Goal: Find specific fact: Find contact information

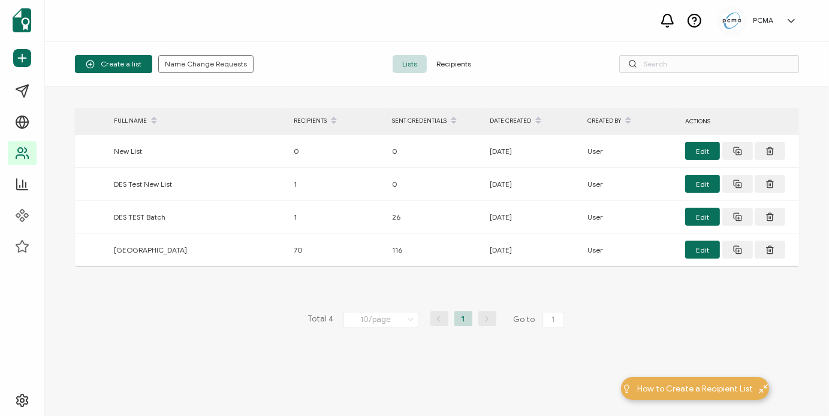
click at [455, 61] on span "Recipients" at bounding box center [454, 64] width 54 height 18
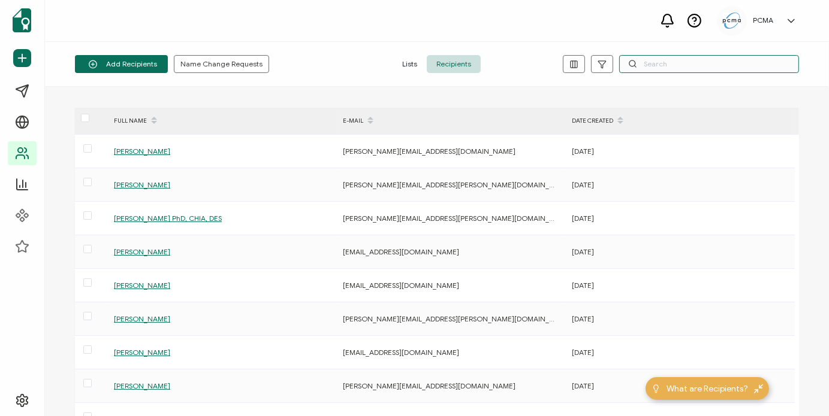
click at [648, 65] on input "text" at bounding box center [709, 64] width 180 height 18
type input "[PERSON_NAME]"
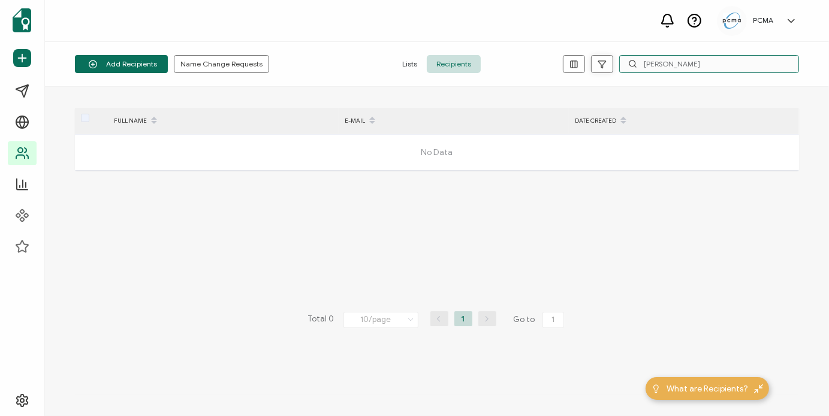
drag, startPoint x: 695, startPoint y: 62, endPoint x: 612, endPoint y: 67, distance: 82.8
click at [613, 67] on div "[PERSON_NAME]" at bounding box center [677, 64] width 241 height 18
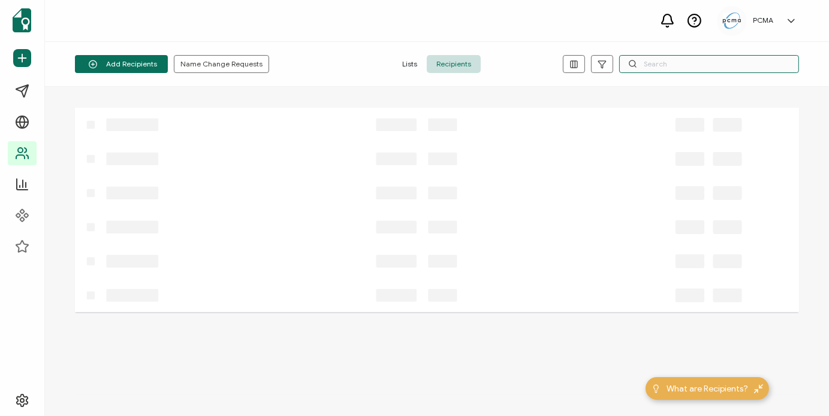
paste input "[PERSON_NAME][EMAIL_ADDRESS][PERSON_NAME][DOMAIN_NAME]"
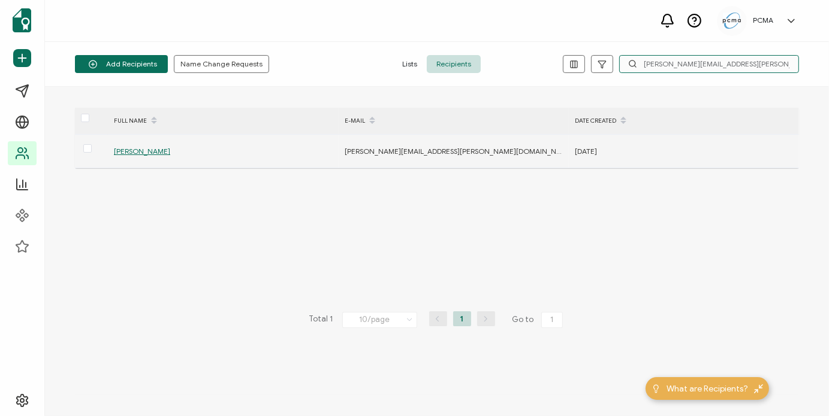
type input "[PERSON_NAME][EMAIL_ADDRESS][PERSON_NAME][DOMAIN_NAME]"
click at [145, 152] on span "[PERSON_NAME]" at bounding box center [142, 151] width 56 height 9
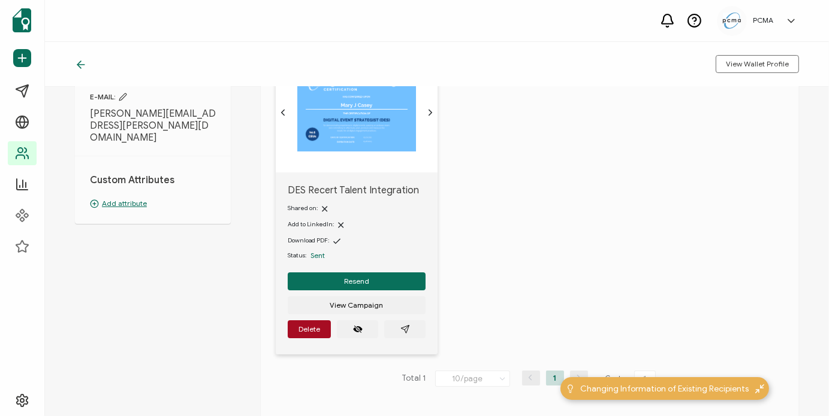
scroll to position [120, 0]
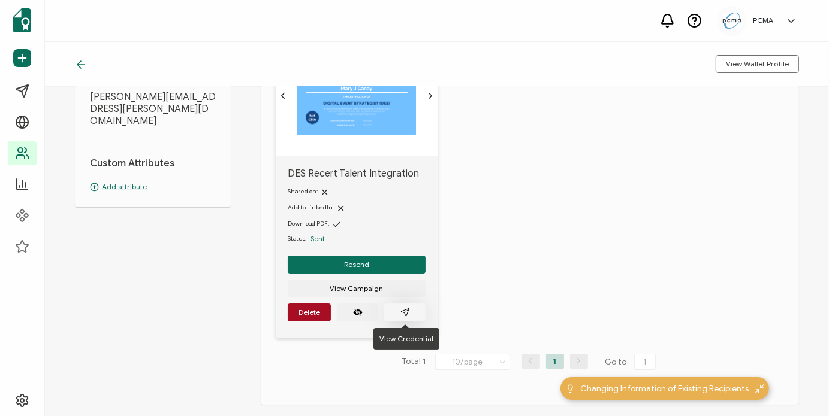
click at [397, 312] on button "button" at bounding box center [404, 313] width 41 height 18
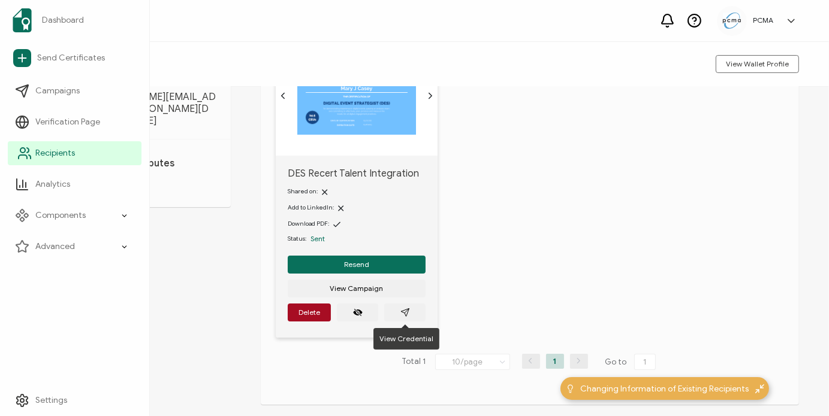
click at [47, 158] on span "Recipients" at bounding box center [55, 153] width 40 height 12
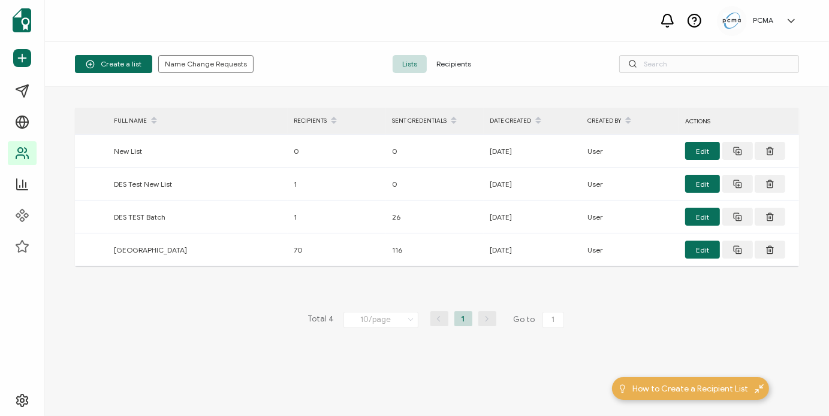
click at [460, 64] on span "Recipients" at bounding box center [454, 64] width 54 height 18
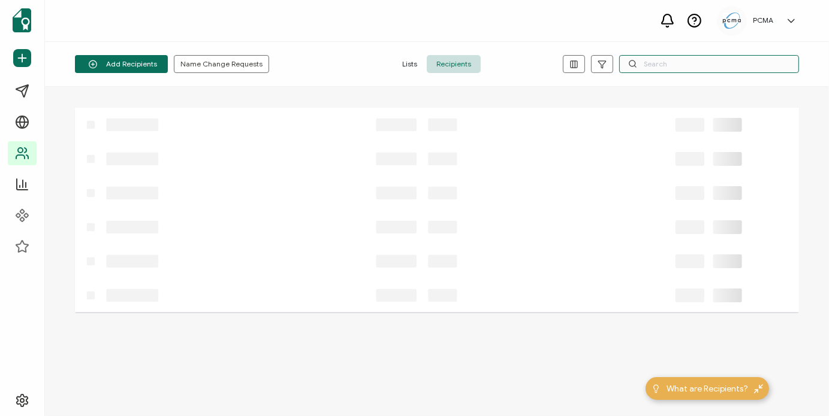
click at [667, 63] on input "text" at bounding box center [709, 64] width 180 height 18
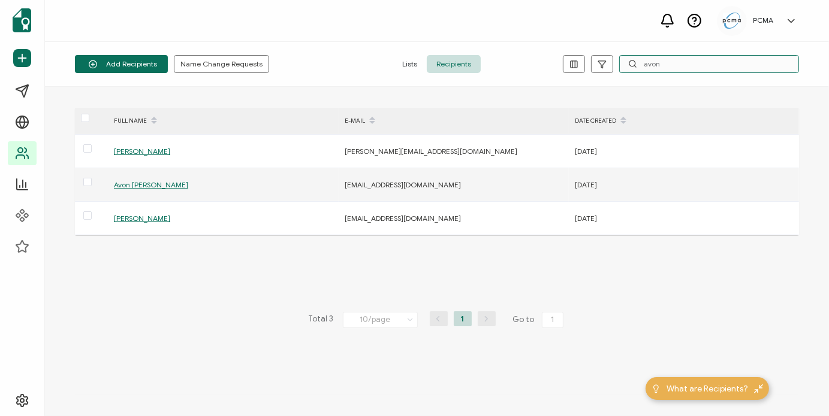
type input "avon"
click at [141, 182] on span "Avon [PERSON_NAME]" at bounding box center [151, 184] width 74 height 9
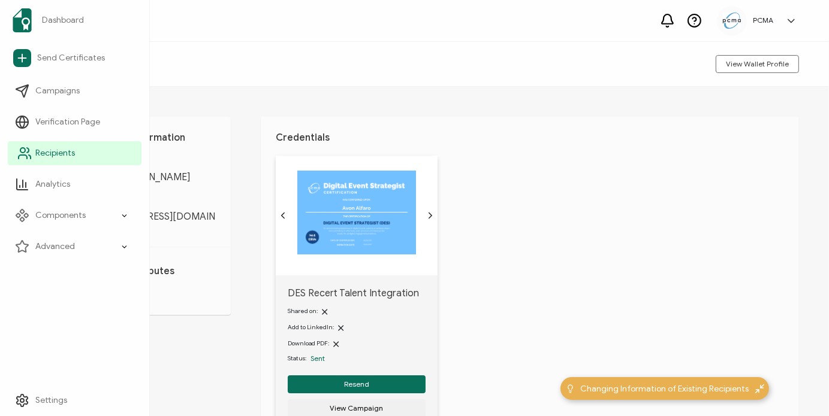
click at [17, 151] on icon at bounding box center [24, 153] width 14 height 14
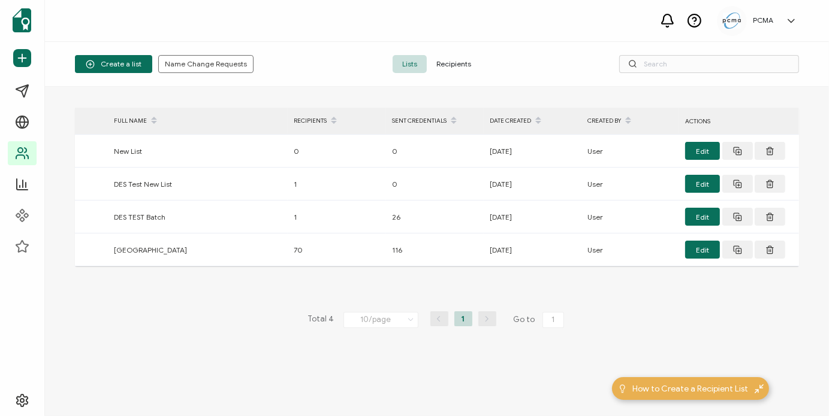
click at [454, 55] on span "Recipients" at bounding box center [454, 64] width 54 height 18
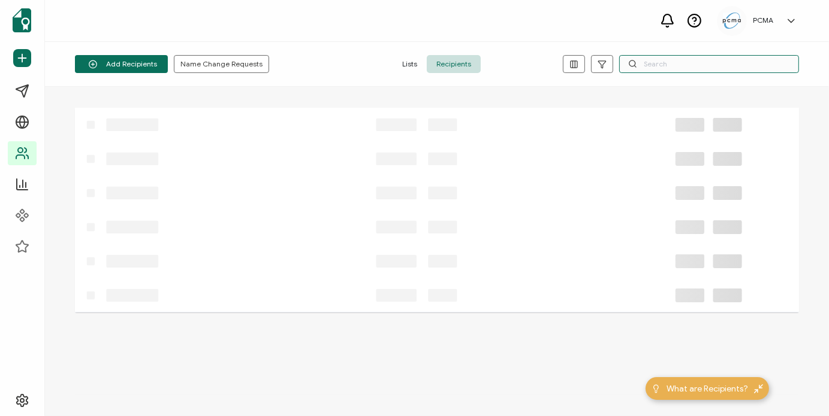
click at [653, 66] on input "text" at bounding box center [709, 64] width 180 height 18
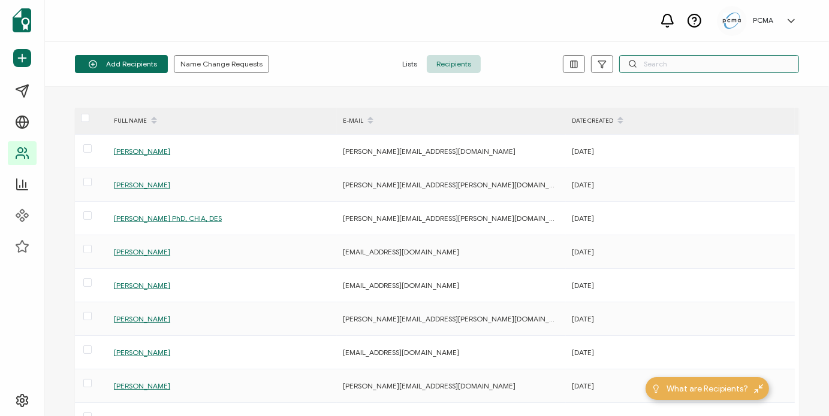
paste input "[EMAIL_ADDRESS][DOMAIN_NAME]"
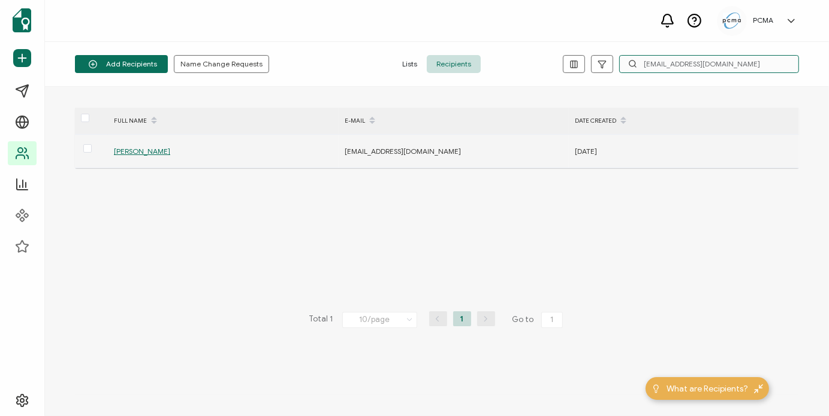
type input "[EMAIL_ADDRESS][DOMAIN_NAME]"
click at [130, 153] on span "[PERSON_NAME]" at bounding box center [142, 151] width 56 height 9
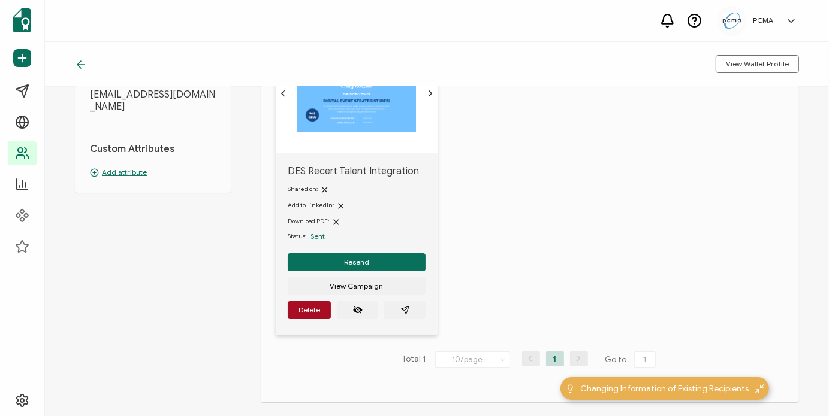
scroll to position [180, 0]
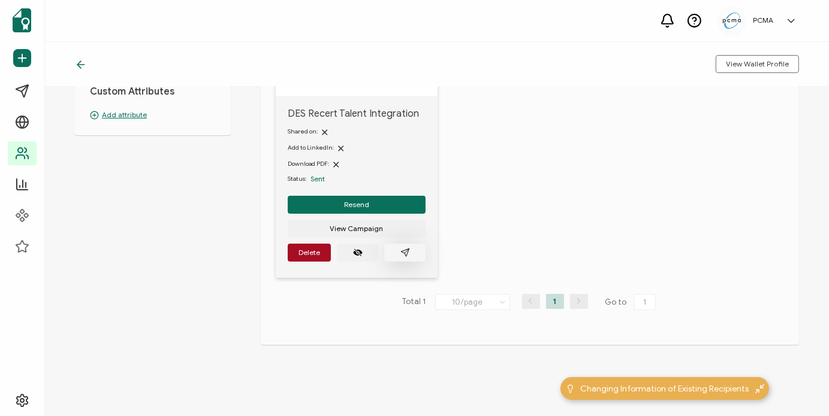
click at [407, 251] on icon "paper plane outline" at bounding box center [405, 253] width 10 height 10
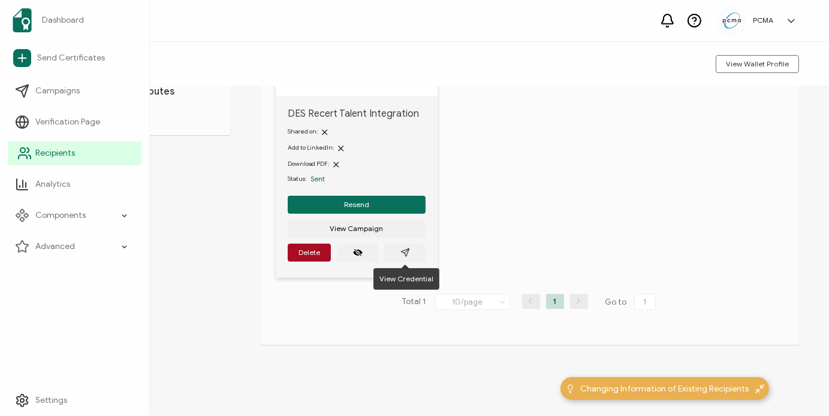
click at [31, 158] on icon at bounding box center [24, 153] width 14 height 14
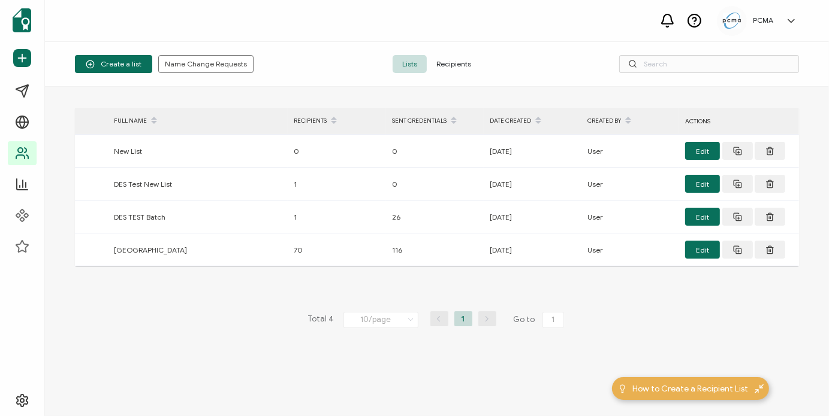
click at [444, 67] on span "Recipients" at bounding box center [454, 64] width 54 height 18
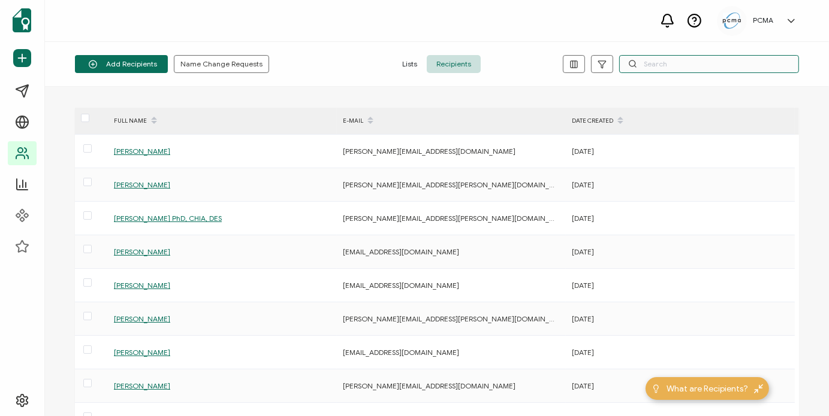
click at [664, 58] on input "text" at bounding box center [709, 64] width 180 height 18
paste input "[EMAIL_ADDRESS][DOMAIN_NAME]"
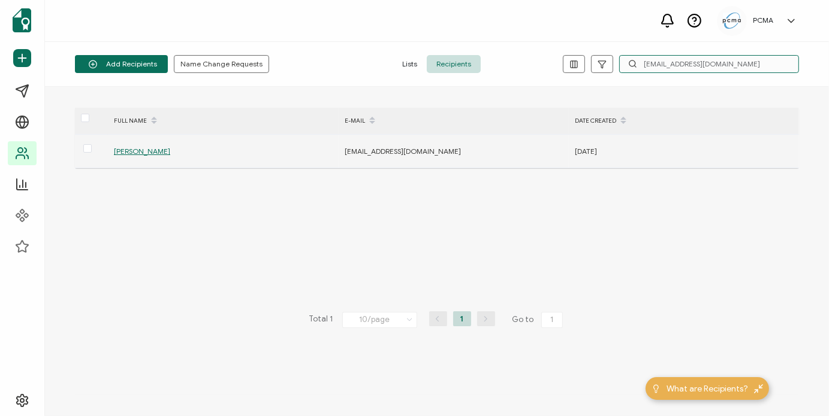
type input "[EMAIL_ADDRESS][DOMAIN_NAME]"
click at [164, 152] on span "[PERSON_NAME]" at bounding box center [142, 151] width 56 height 9
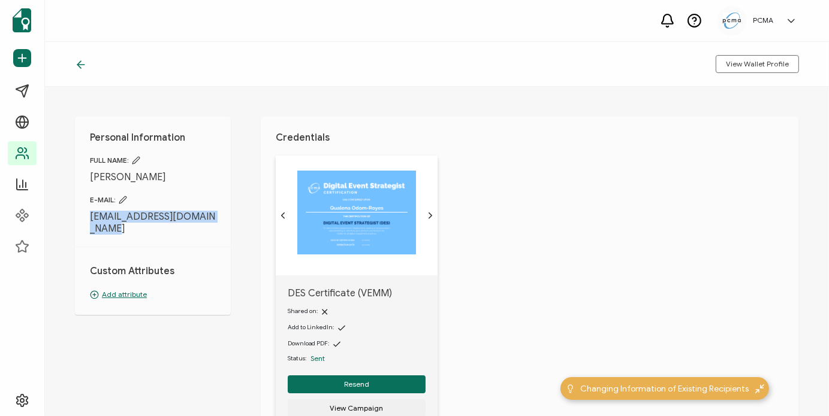
drag, startPoint x: 104, startPoint y: 227, endPoint x: 84, endPoint y: 217, distance: 22.5
click at [84, 217] on div "Personal Information FULL NAME: [PERSON_NAME] E-MAIL: [EMAIL_ADDRESS][DOMAIN_NA…" at bounding box center [153, 216] width 156 height 198
copy span "[EMAIL_ADDRESS][DOMAIN_NAME]"
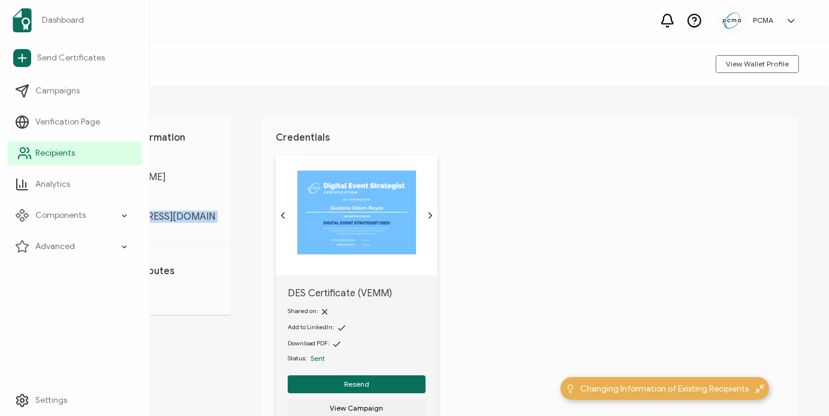
click at [58, 156] on span "Recipients" at bounding box center [55, 153] width 40 height 12
